Goal: Task Accomplishment & Management: Manage account settings

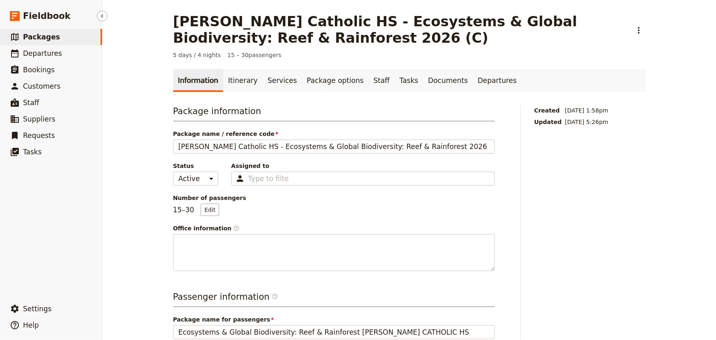
click at [50, 36] on span "Packages" at bounding box center [41, 37] width 37 height 8
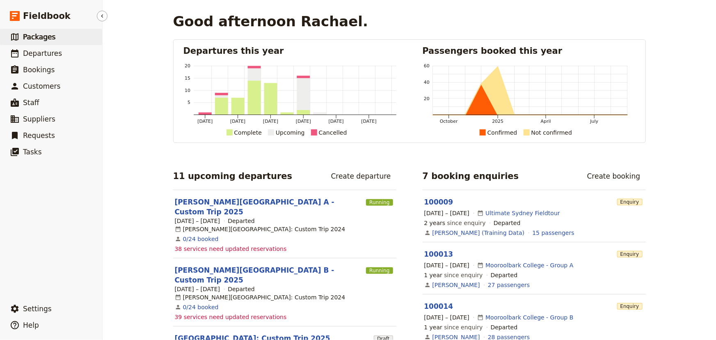
click at [45, 38] on span "Packages" at bounding box center [39, 37] width 32 height 8
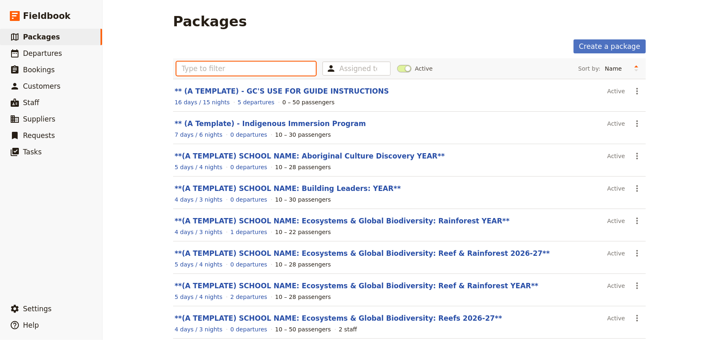
click at [283, 72] on input "text" at bounding box center [247, 69] width 140 height 14
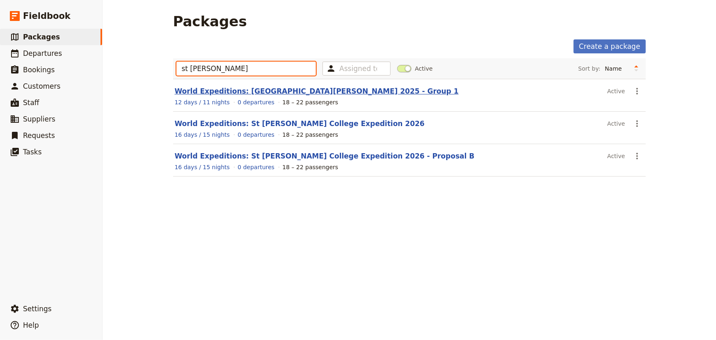
type input "st leo"
click at [312, 91] on link "World Expeditions: St Leonard's College 2025 - Group 1" at bounding box center [317, 91] width 284 height 8
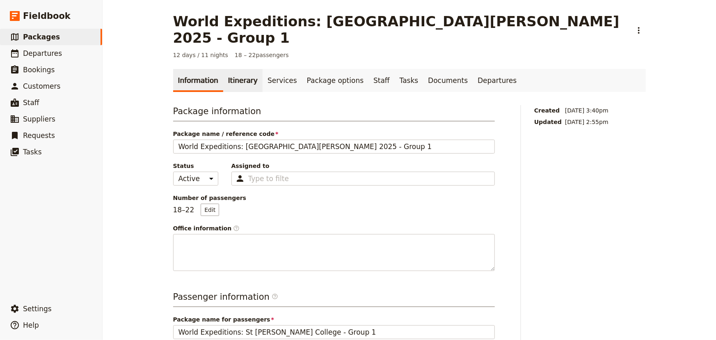
click at [227, 69] on link "Itinerary" at bounding box center [242, 80] width 39 height 23
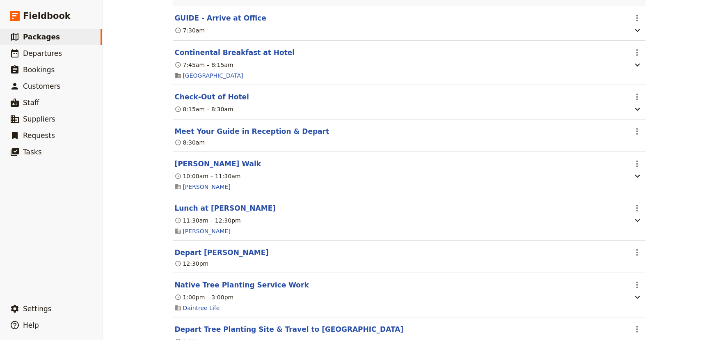
scroll to position [1990, 0]
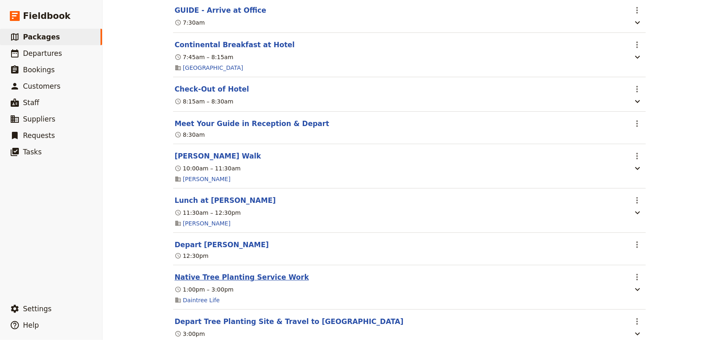
click at [228, 272] on button "Native Tree Planting Service Work" at bounding box center [242, 277] width 134 height 10
select select "4"
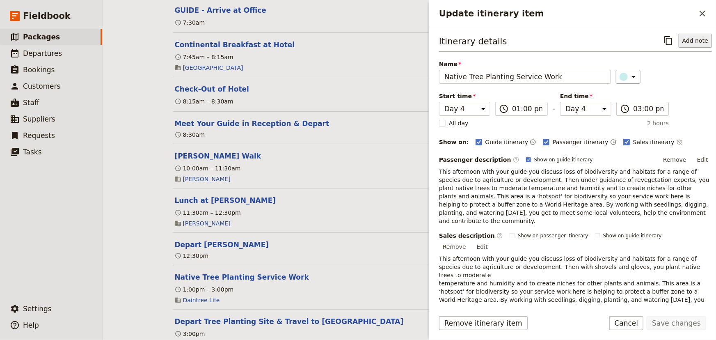
click at [698, 42] on button "Add note" at bounding box center [695, 41] width 33 height 14
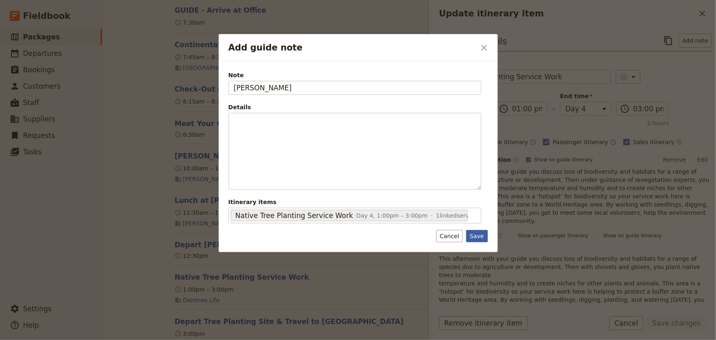
type input "KATE"
click at [480, 236] on button "Save" at bounding box center [476, 236] width 21 height 12
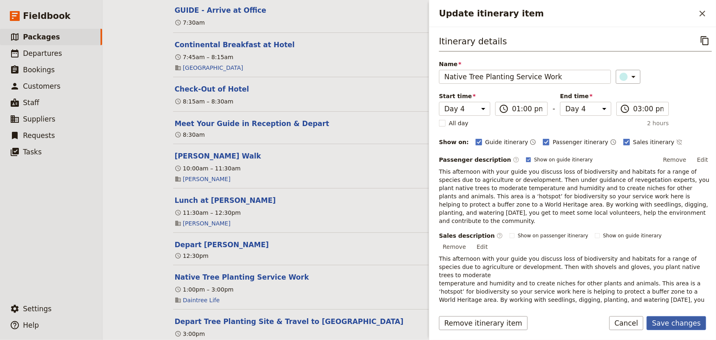
click at [682, 320] on button "Save changes" at bounding box center [677, 323] width 60 height 14
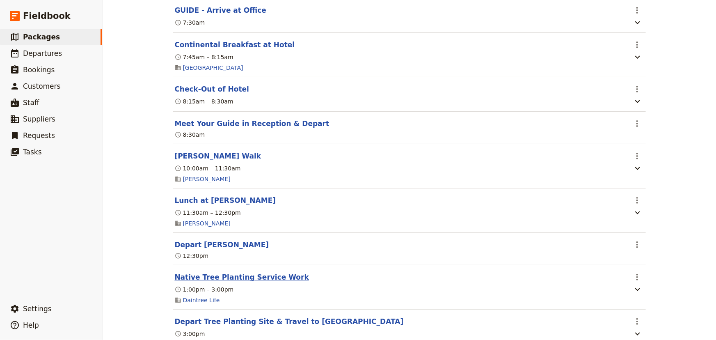
click at [263, 272] on button "Native Tree Planting Service Work" at bounding box center [242, 277] width 134 height 10
select select "4"
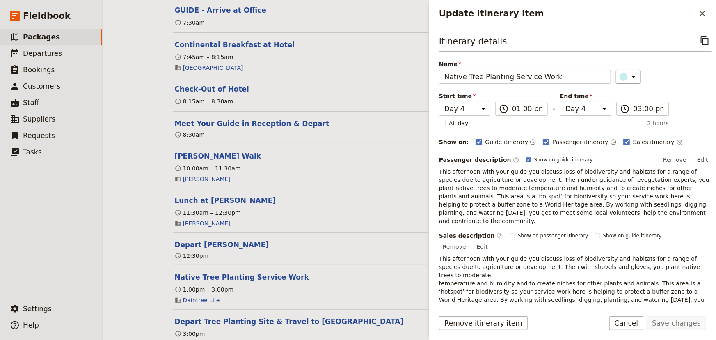
scroll to position [105, 0]
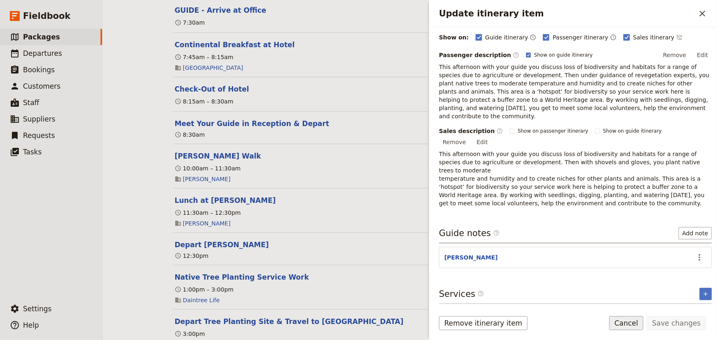
click at [632, 320] on button "Cancel" at bounding box center [627, 323] width 34 height 14
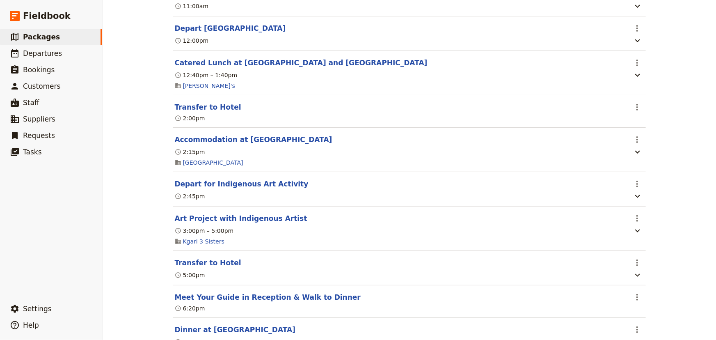
scroll to position [0, 0]
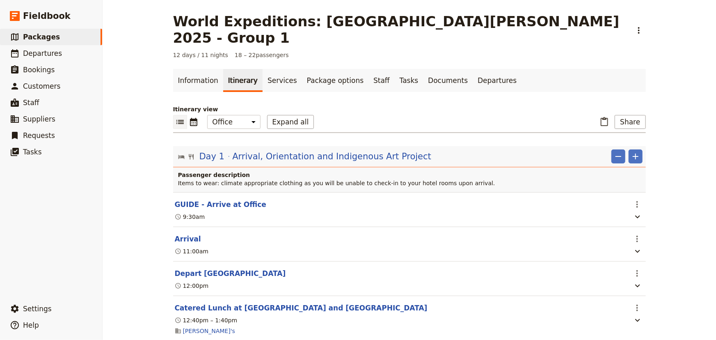
click at [692, 260] on div "World Expeditions: St Leonard's College 2025 - Group 1 ​ 12 days / 11 nights 18…" at bounding box center [410, 170] width 614 height 340
